Goal: Navigation & Orientation: Find specific page/section

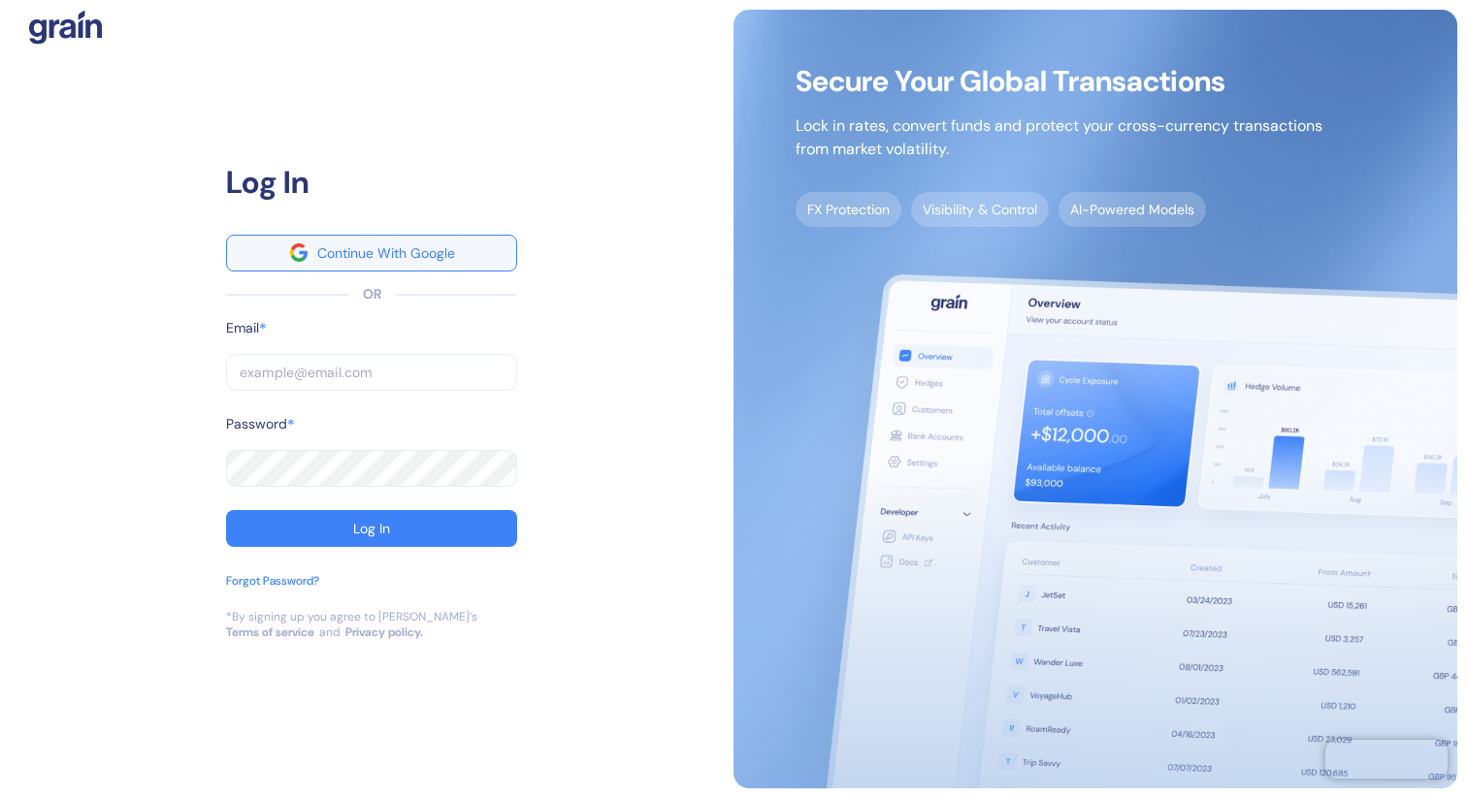
click at [410, 263] on button "Continue With Google" at bounding box center [371, 253] width 291 height 37
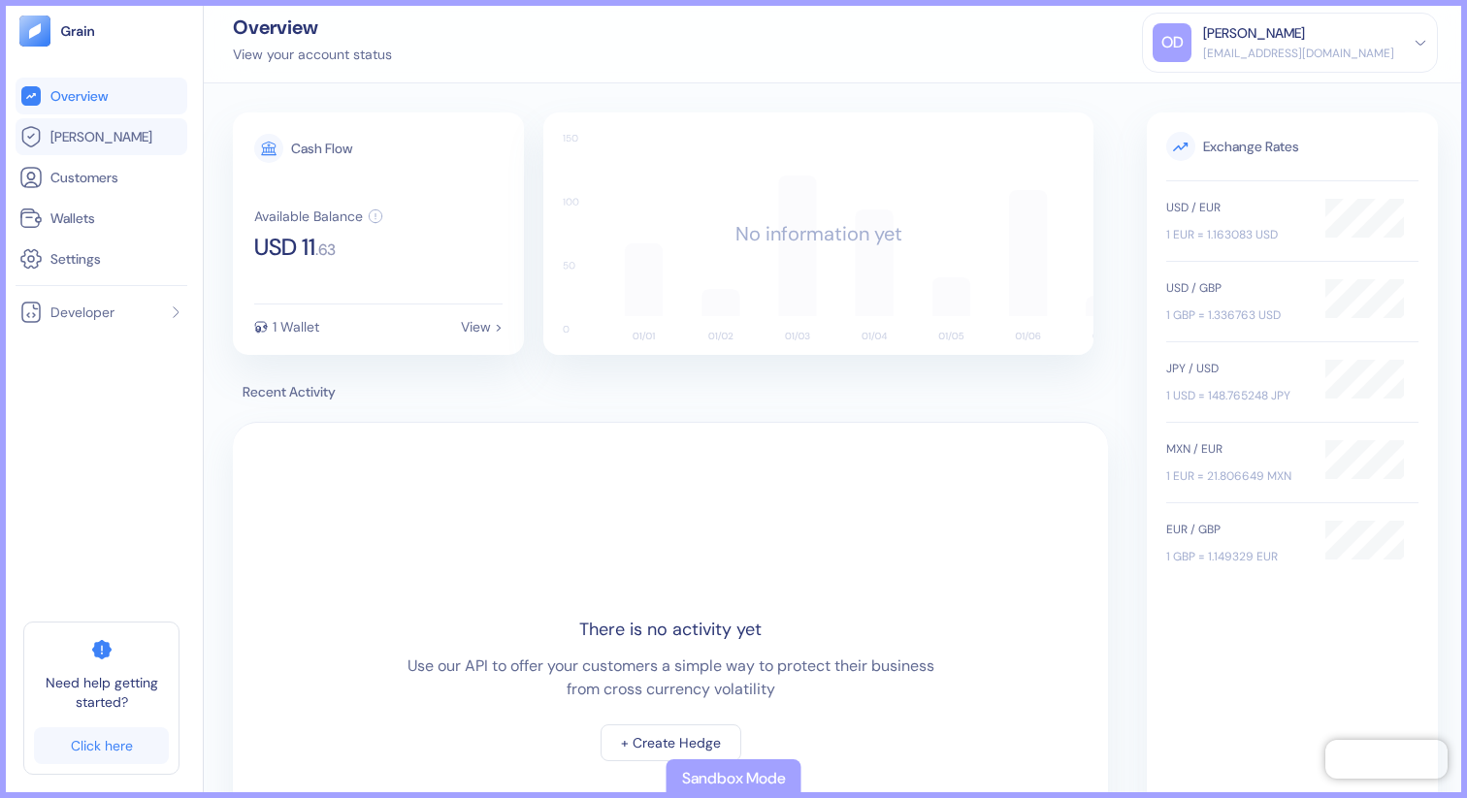
click at [30, 136] on icon at bounding box center [30, 136] width 23 height 23
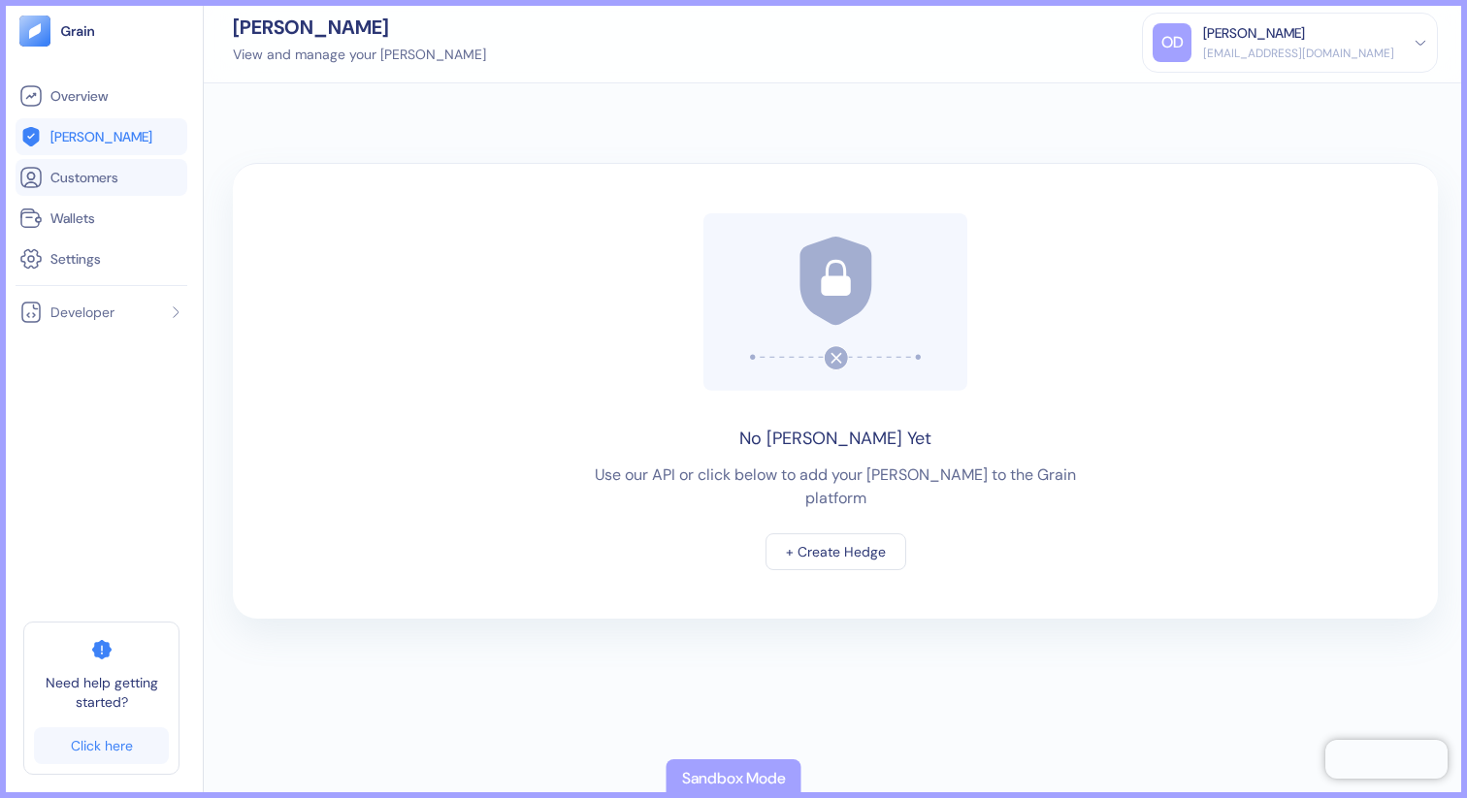
click at [62, 174] on span "Customers" at bounding box center [84, 177] width 68 height 19
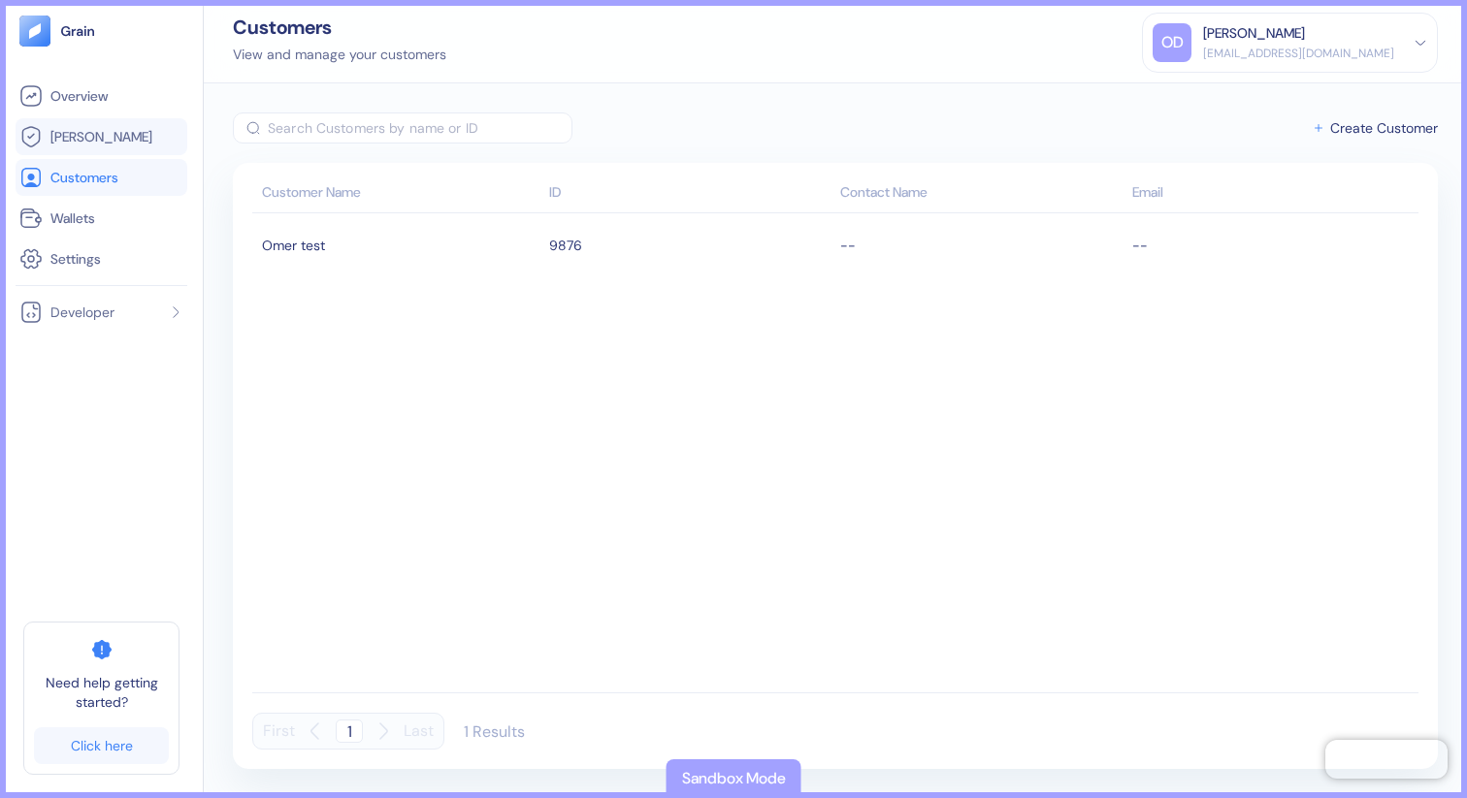
drag, startPoint x: 65, startPoint y: 103, endPoint x: 128, endPoint y: 120, distance: 65.4
click at [66, 103] on span "Overview" at bounding box center [78, 95] width 57 height 19
